Goal: Find specific page/section: Find specific page/section

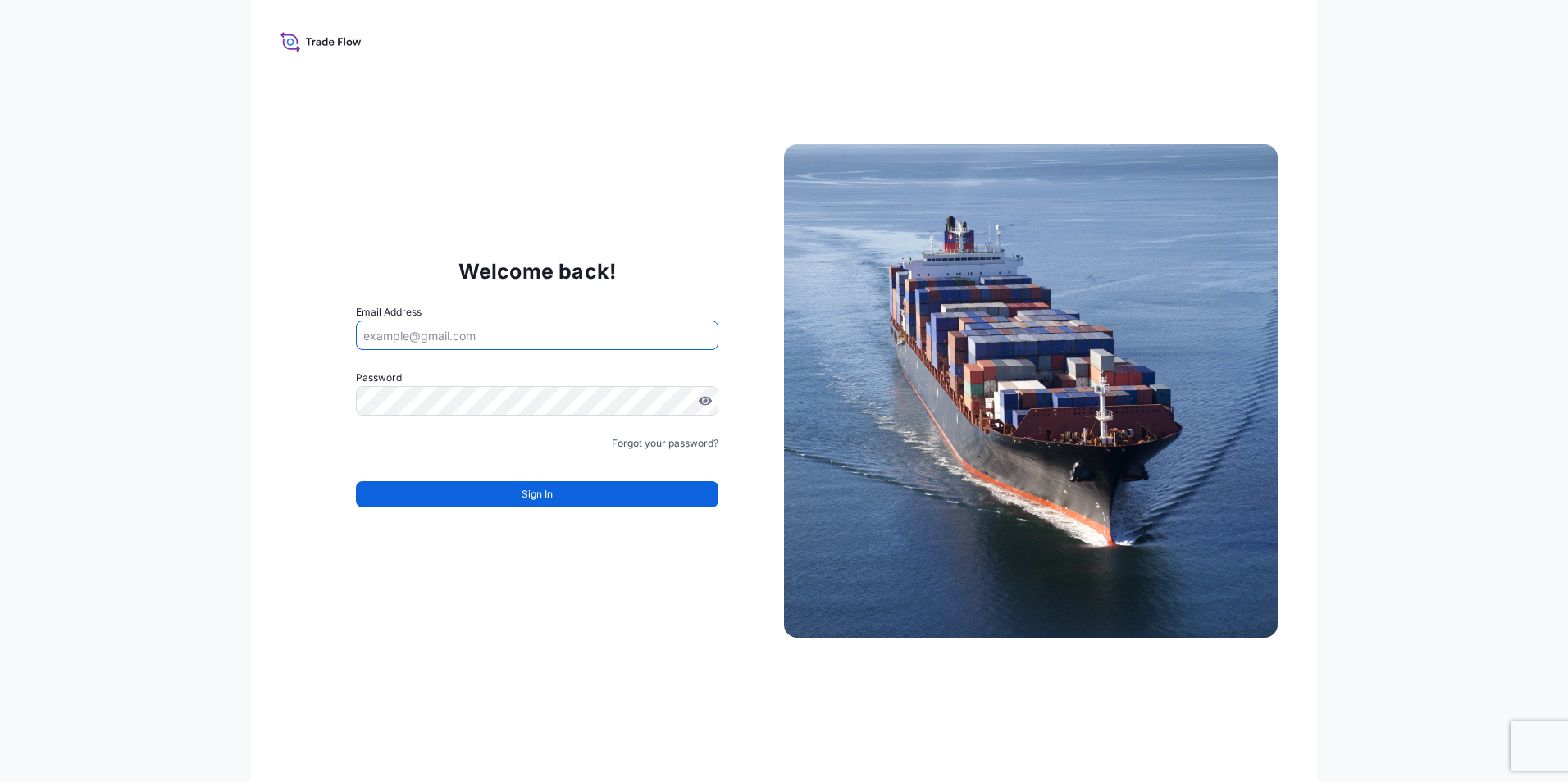
click at [424, 331] on input "Email Address" at bounding box center [536, 335] width 362 height 30
type input "monika.adlofova@quidelortho.com"
click at [294, 43] on icon at bounding box center [321, 42] width 81 height 24
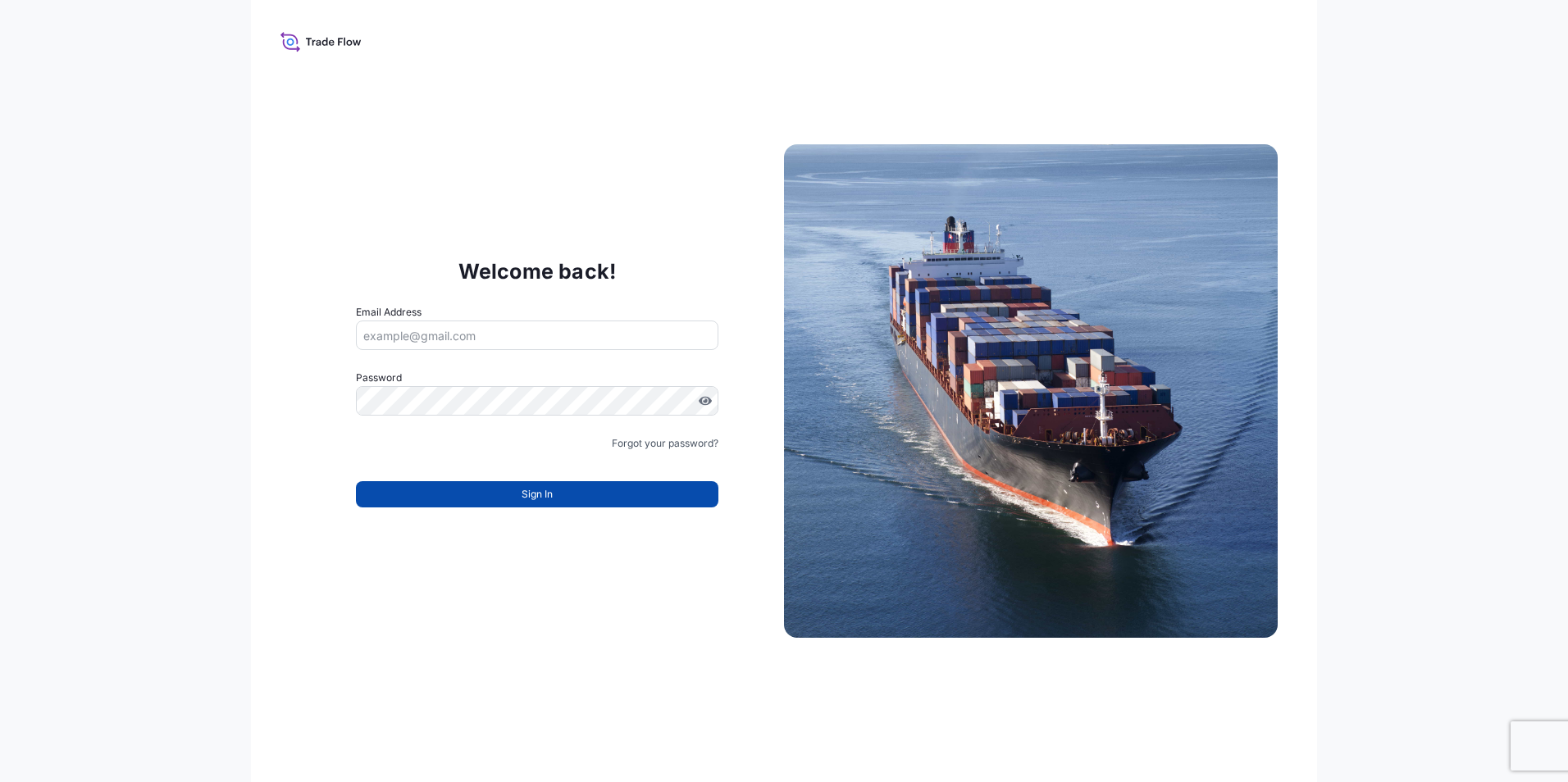
click at [545, 498] on span "Sign In" at bounding box center [537, 494] width 32 height 16
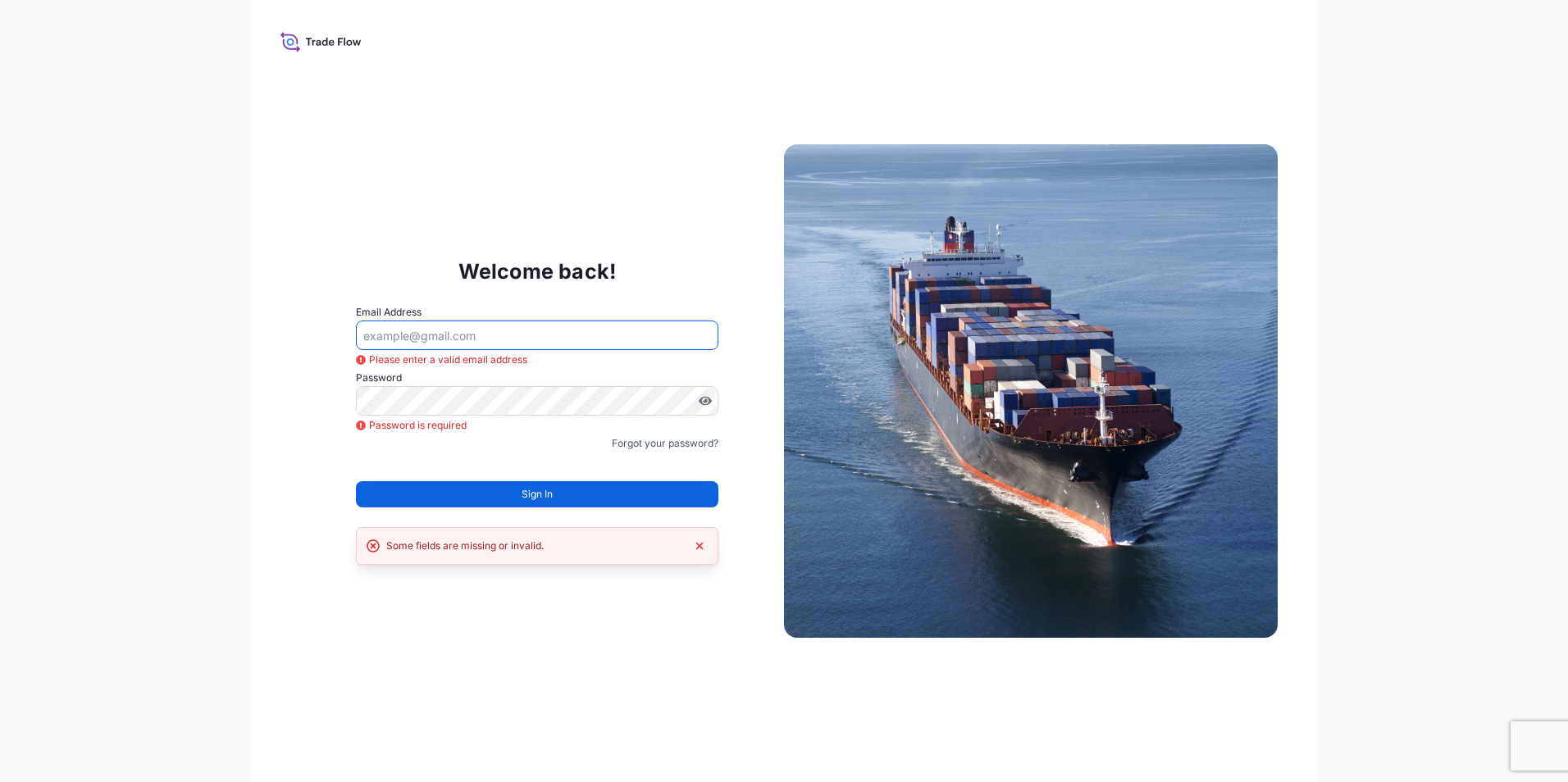
click at [436, 347] on input "Email Address" at bounding box center [536, 335] width 362 height 30
type input "monika.adlofova@quidelortho.com"
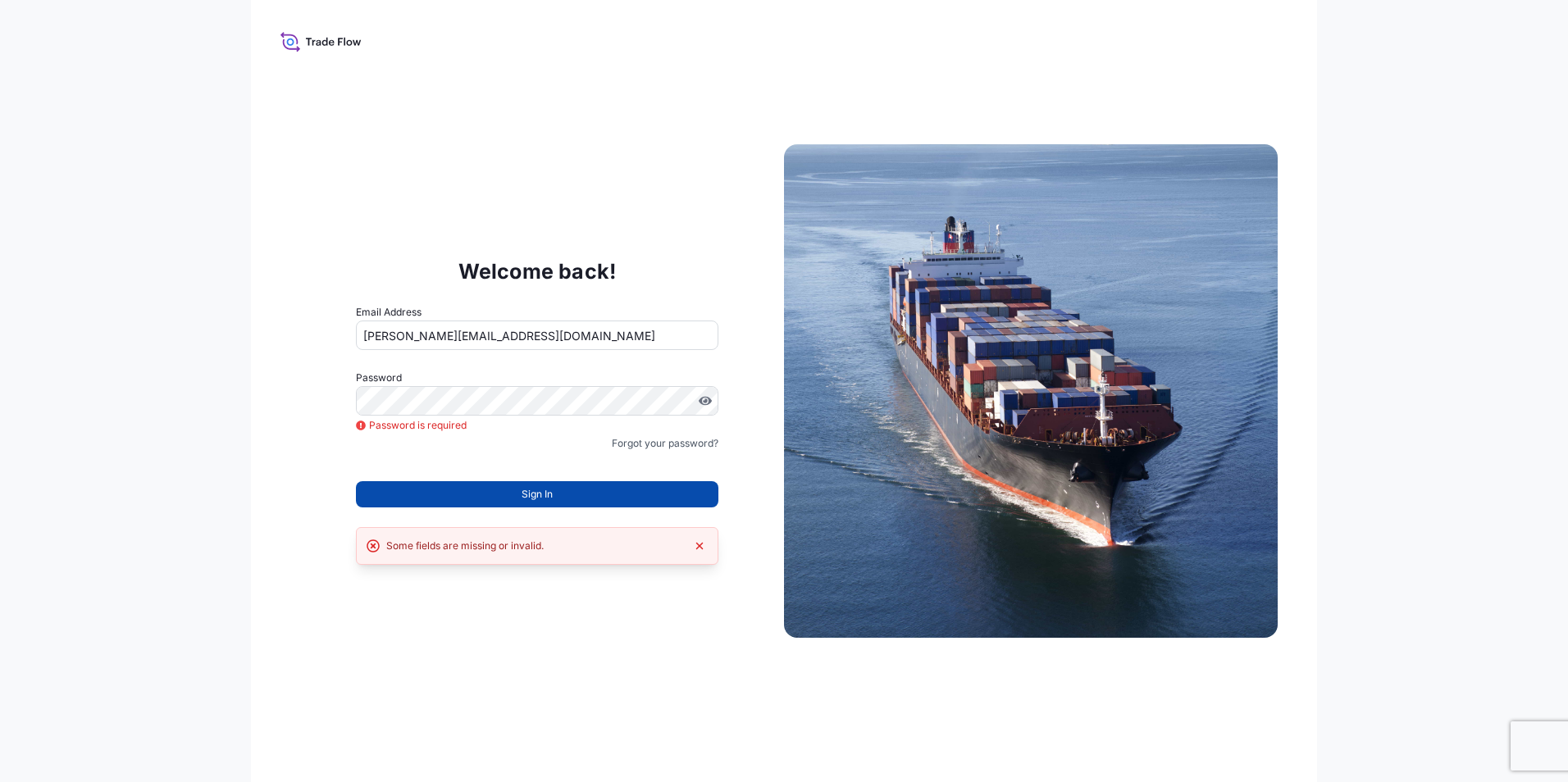
click at [519, 496] on button "Sign In" at bounding box center [536, 494] width 362 height 26
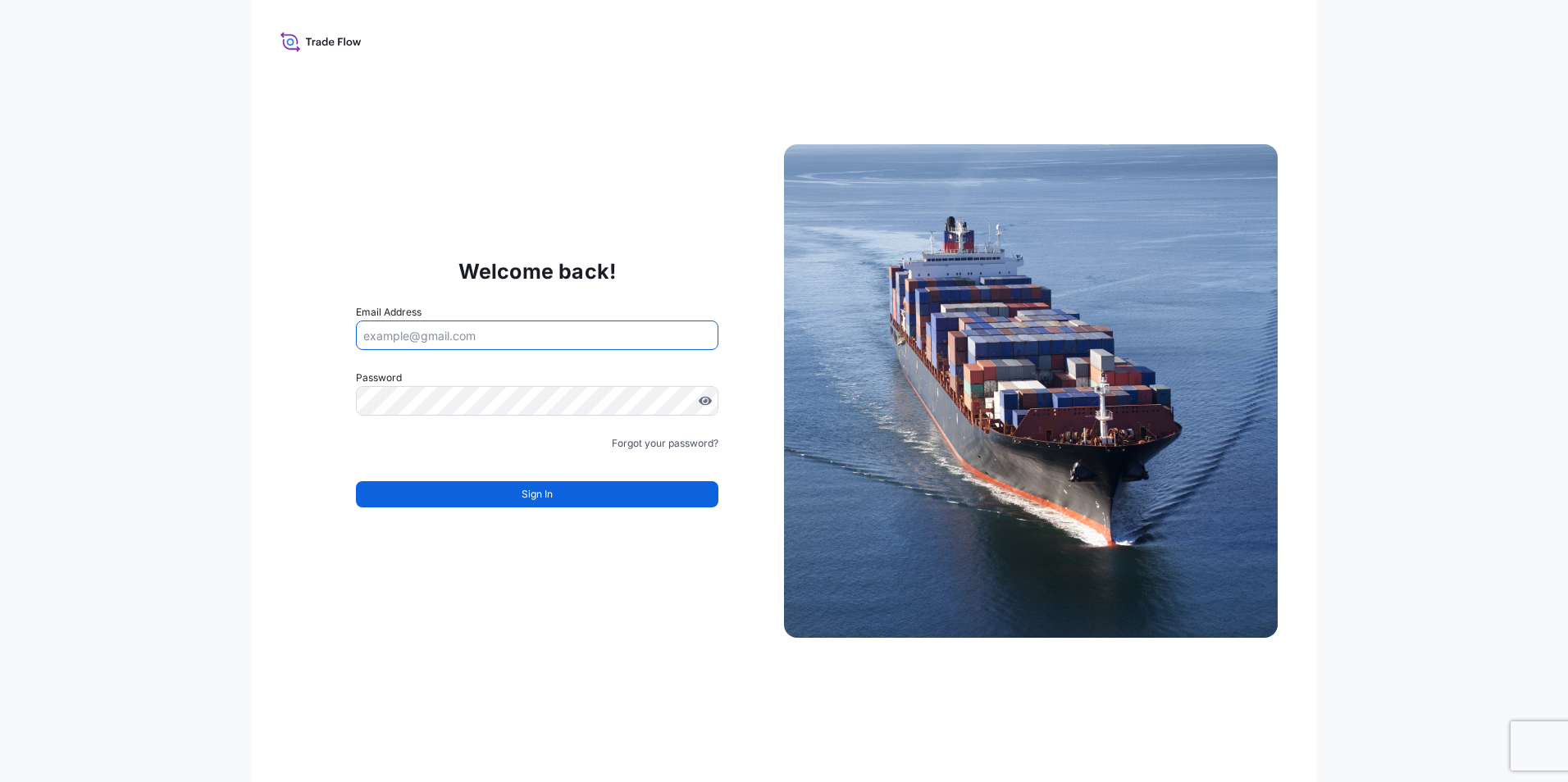
click at [448, 335] on input "Email Address" at bounding box center [536, 335] width 362 height 30
type input "monika.adlofova@quidelortho.com"
drag, startPoint x: 1449, startPoint y: 11, endPoint x: 1543, endPoint y: 186, distance: 198.6
click at [1560, 221] on div "Welcome back! Email Address monika.adlofova@quidelortho.com Password Password i…" at bounding box center [784, 391] width 1568 height 782
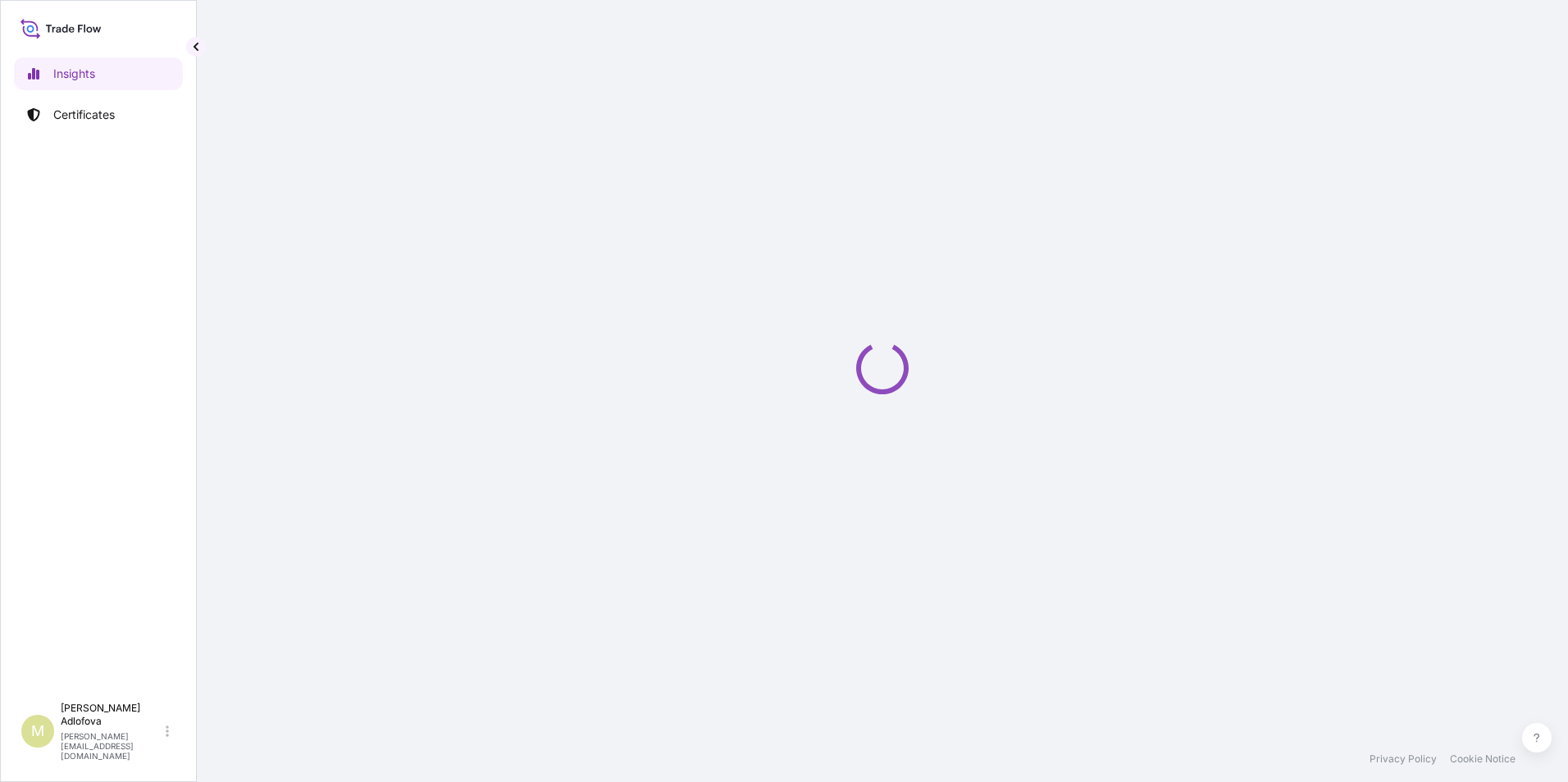
select select "2025"
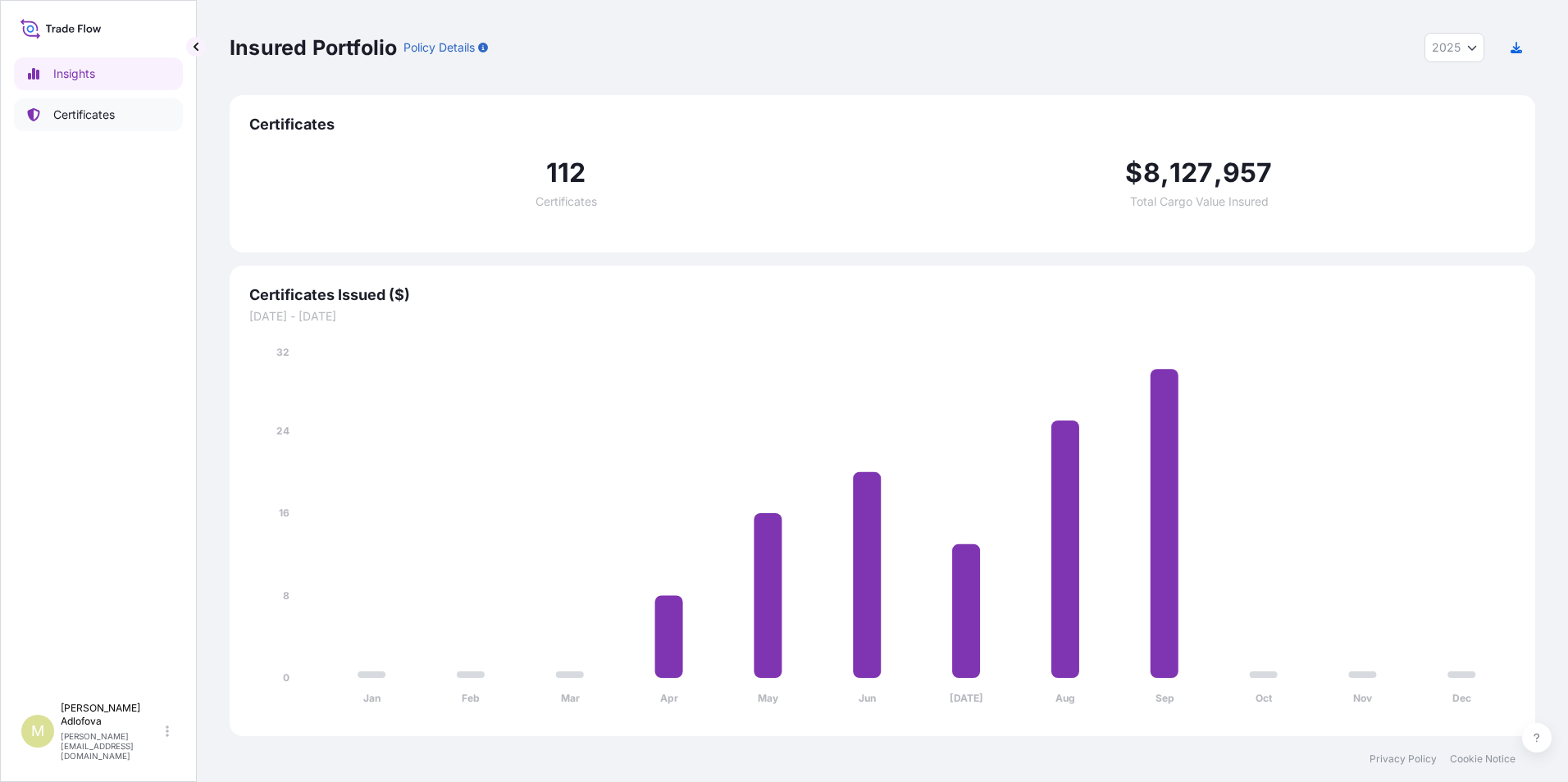
click at [86, 108] on p "Certificates" at bounding box center [84, 114] width 61 height 16
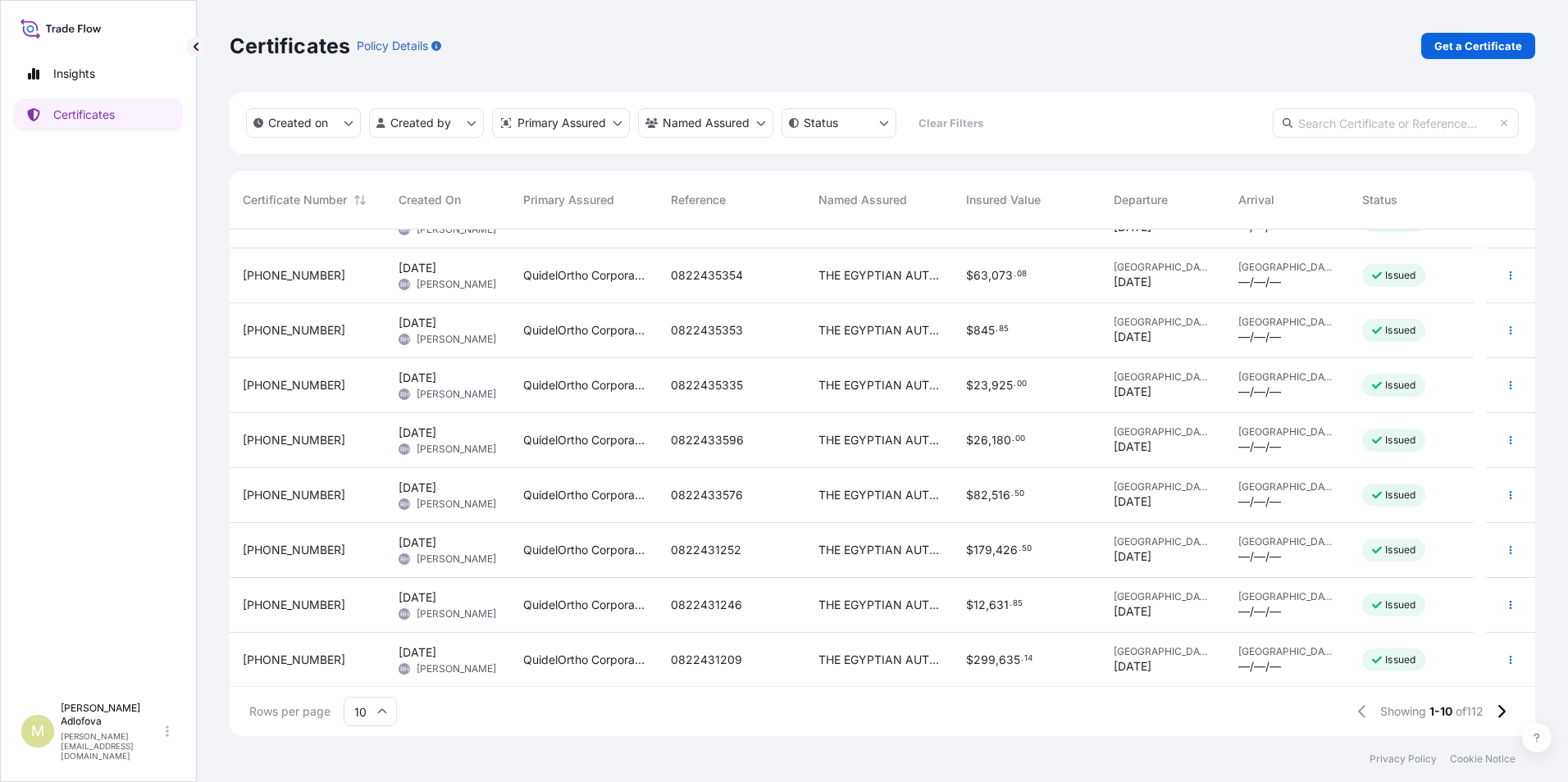
scroll to position [93, 0]
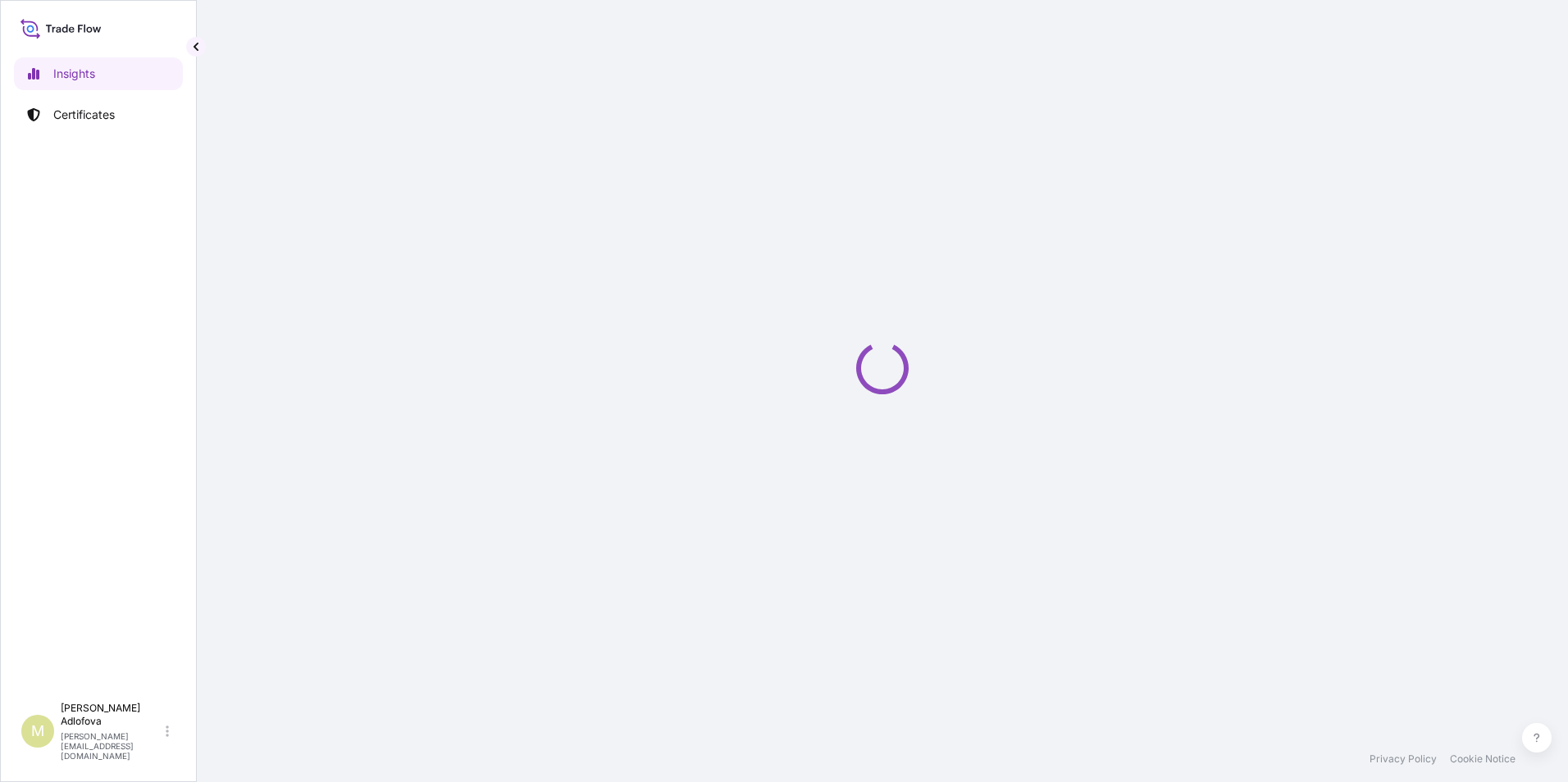
select select "2025"
